Goal: Navigation & Orientation: Find specific page/section

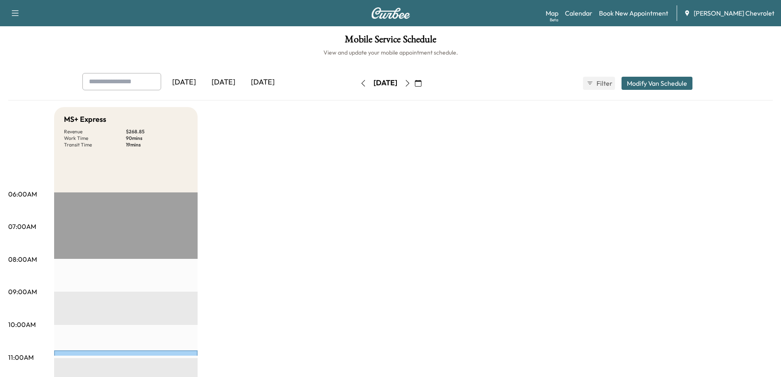
click at [228, 84] on div "[DATE]" at bounding box center [223, 82] width 39 height 19
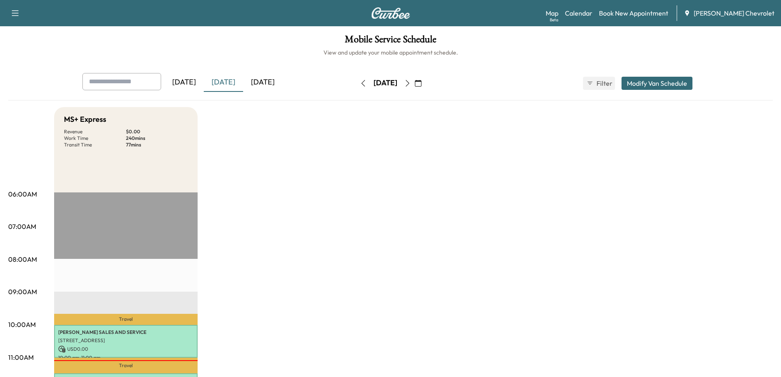
click at [267, 79] on div "[DATE]" at bounding box center [262, 82] width 39 height 19
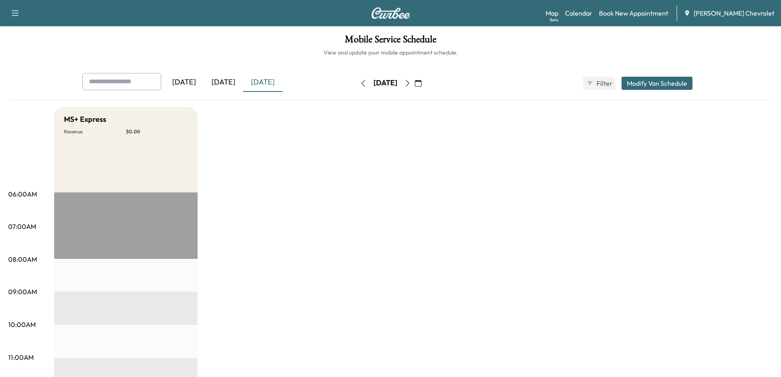
click at [666, 85] on button "Modify Van Schedule" at bounding box center [657, 83] width 71 height 13
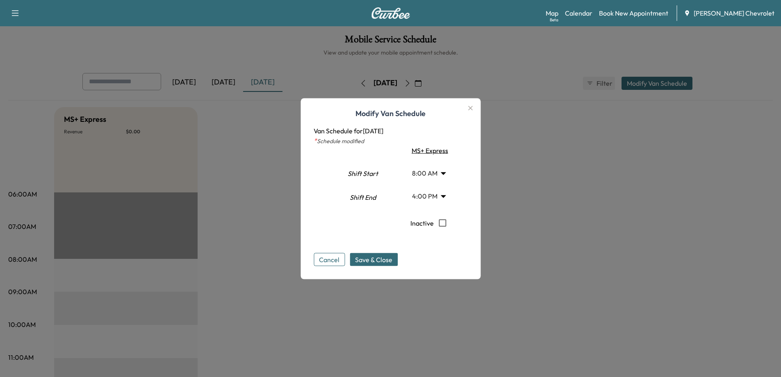
click at [329, 258] on button "Cancel" at bounding box center [329, 259] width 31 height 13
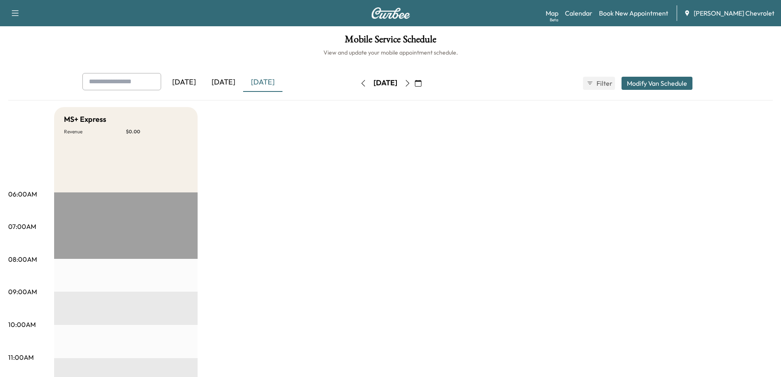
click at [193, 81] on div "[DATE]" at bounding box center [183, 82] width 39 height 19
click at [411, 84] on icon "button" at bounding box center [407, 83] width 7 height 7
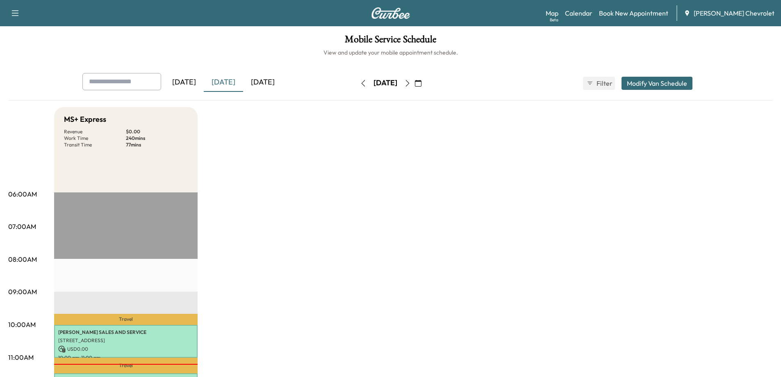
click at [415, 84] on button "button" at bounding box center [408, 83] width 14 height 13
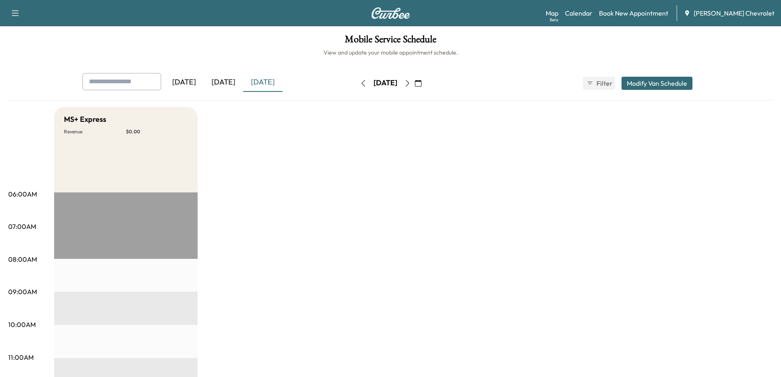
click at [422, 82] on icon "button" at bounding box center [418, 83] width 7 height 7
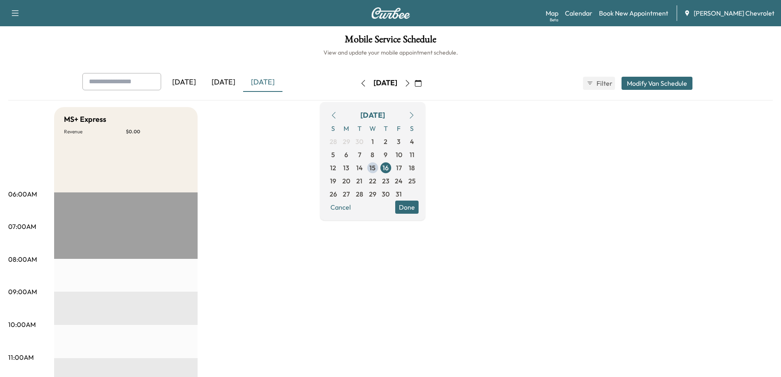
click at [425, 82] on button "button" at bounding box center [418, 83] width 14 height 13
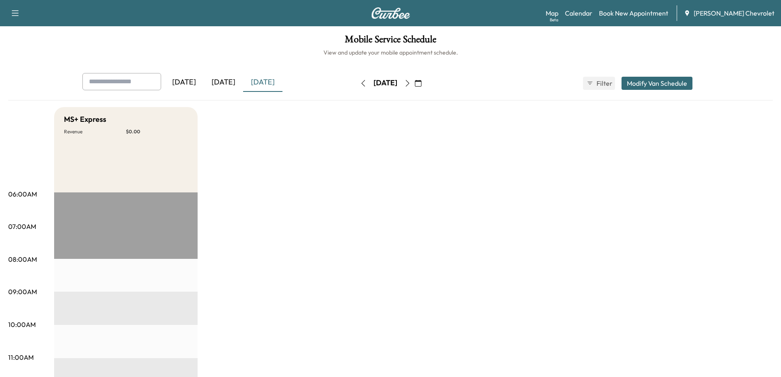
click at [411, 83] on icon "button" at bounding box center [407, 83] width 7 height 7
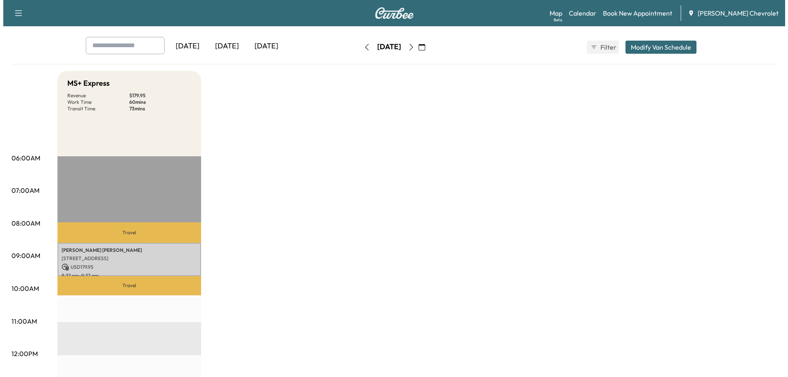
scroll to position [123, 0]
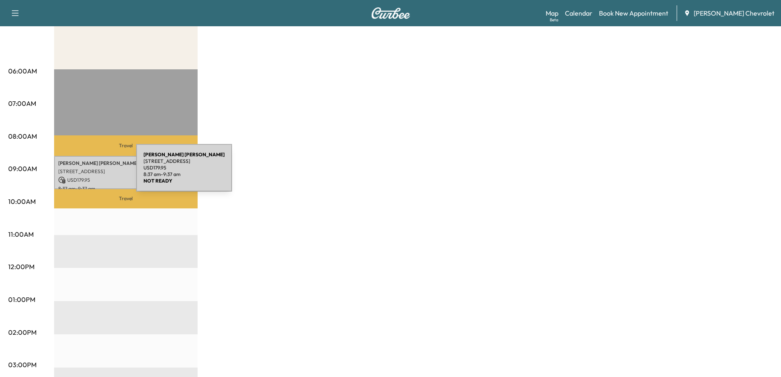
click at [75, 173] on p "[STREET_ADDRESS]" at bounding box center [125, 171] width 135 height 7
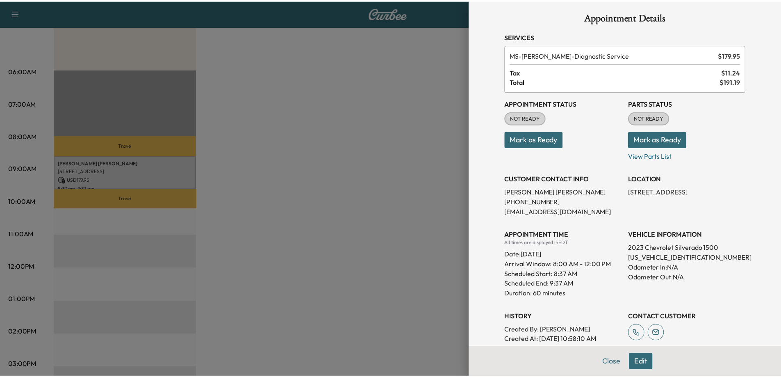
scroll to position [0, 0]
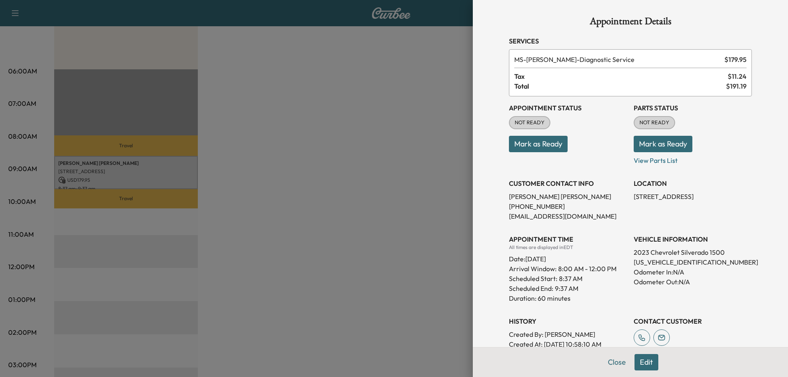
click at [347, 218] on div at bounding box center [394, 188] width 788 height 377
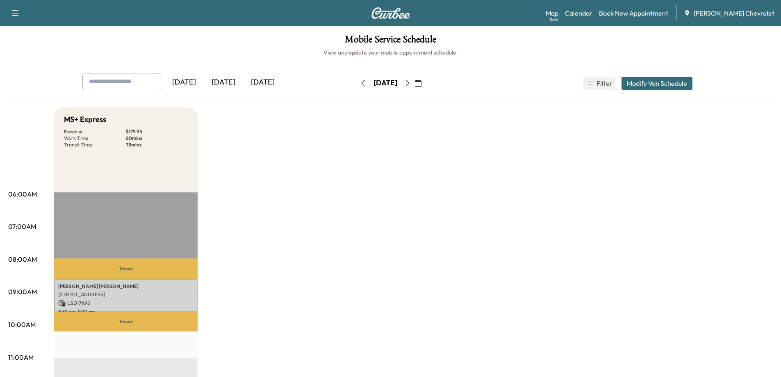
click at [411, 83] on icon "button" at bounding box center [407, 83] width 7 height 7
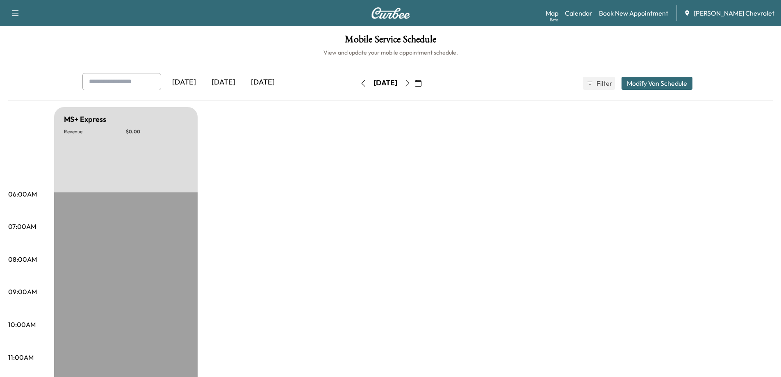
click at [411, 82] on icon "button" at bounding box center [407, 83] width 7 height 7
click at [409, 84] on icon "button" at bounding box center [408, 83] width 4 height 7
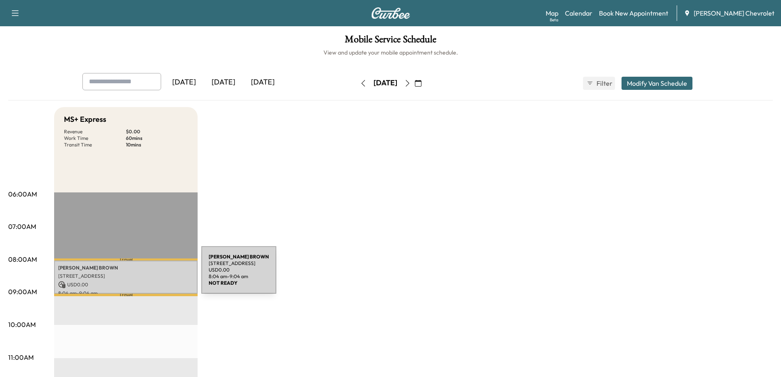
click at [140, 274] on p "[STREET_ADDRESS]" at bounding box center [125, 276] width 135 height 7
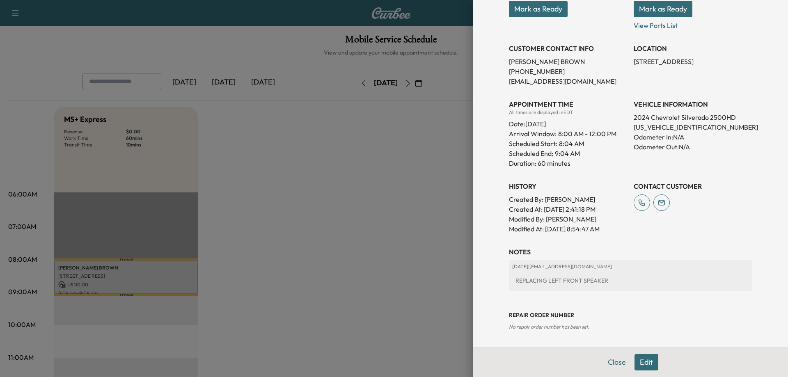
scroll to position [12, 0]
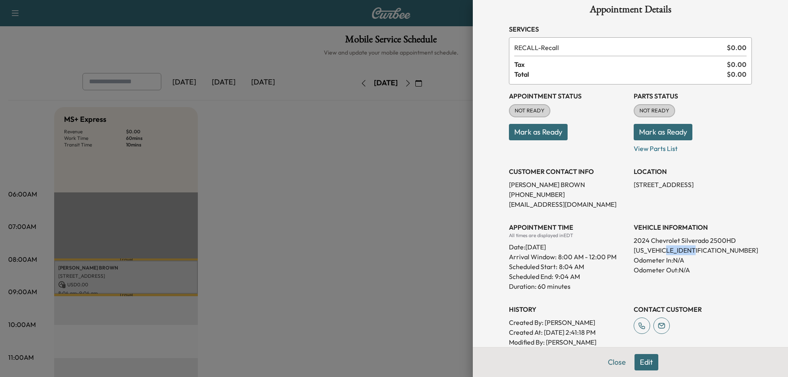
drag, startPoint x: 664, startPoint y: 251, endPoint x: 699, endPoint y: 251, distance: 35.3
click at [699, 251] on p "[US_VEHICLE_IDENTIFICATION_NUMBER]" at bounding box center [692, 250] width 118 height 10
copy p "R1163639"
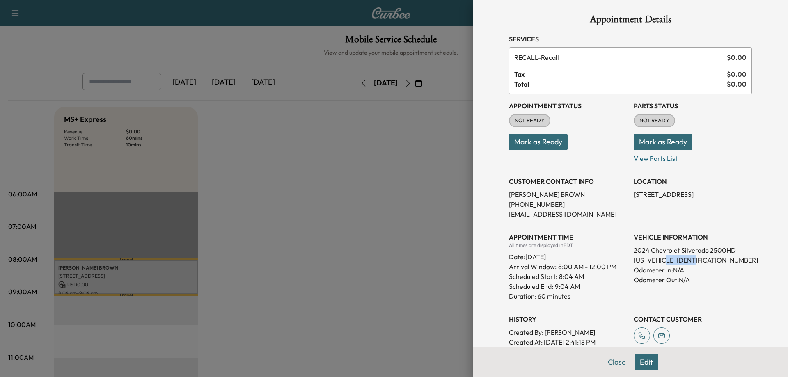
scroll to position [0, 0]
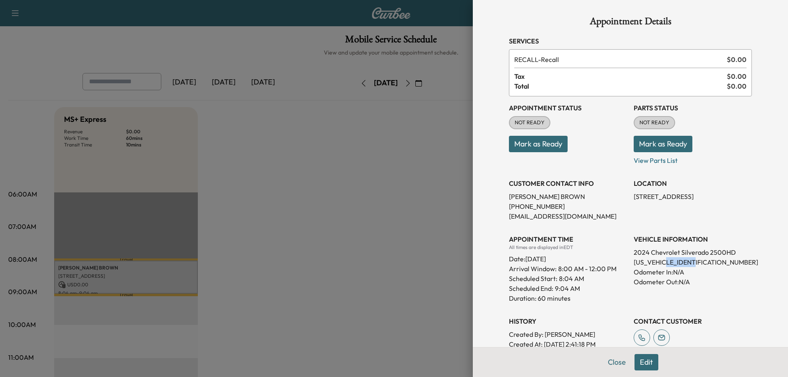
copy p "R1163639"
